Goal: Task Accomplishment & Management: Manage account settings

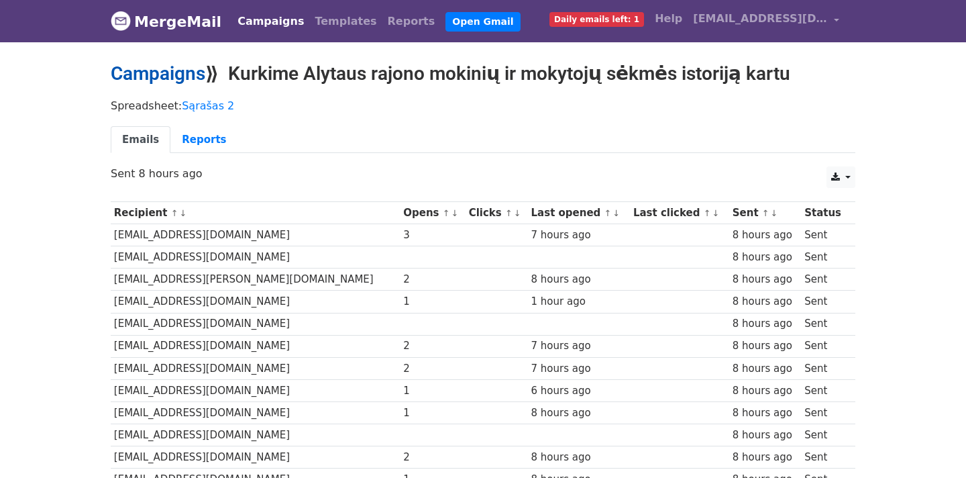
click at [163, 76] on link "Campaigns" at bounding box center [158, 73] width 95 height 22
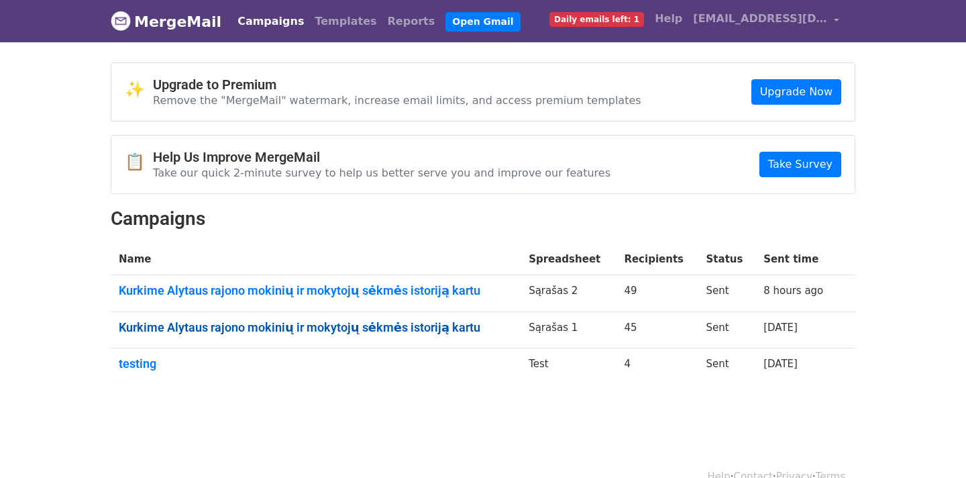
click at [406, 327] on link "Kurkime Alytaus rajono mokinių ir mokytojų sėkmės istoriją kartu" at bounding box center [316, 327] width 394 height 15
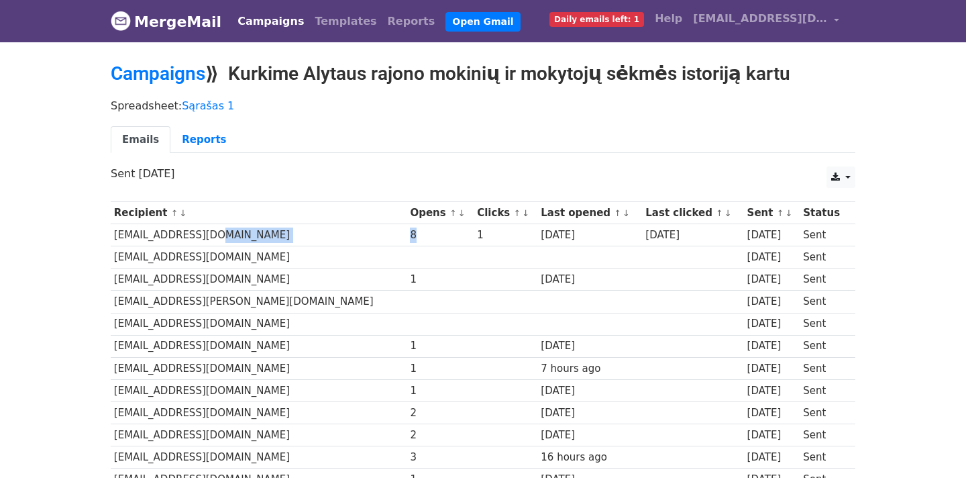
drag, startPoint x: 302, startPoint y: 233, endPoint x: 317, endPoint y: 231, distance: 14.3
click at [317, 231] on tr "[EMAIL_ADDRESS][DOMAIN_NAME] 8 1 [DATE] [DATE] [DATE] Sent" at bounding box center [483, 235] width 744 height 22
click at [185, 79] on link "Campaigns" at bounding box center [158, 73] width 95 height 22
